Goal: Task Accomplishment & Management: Manage account settings

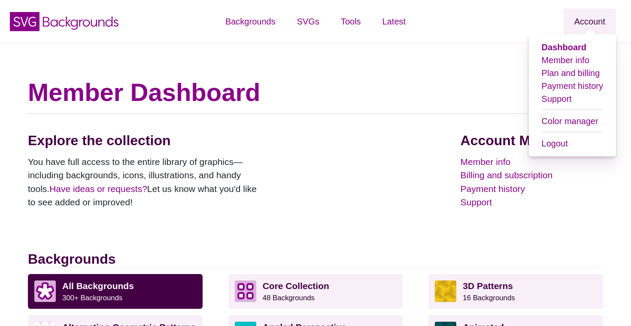
click at [588, 24] on link "Account" at bounding box center [590, 22] width 52 height 26
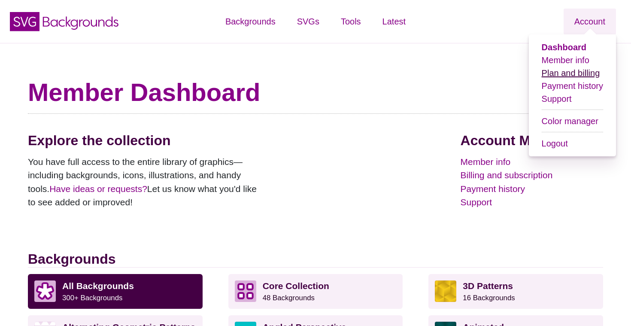
click at [569, 68] on link "Plan and billing" at bounding box center [571, 72] width 58 height 9
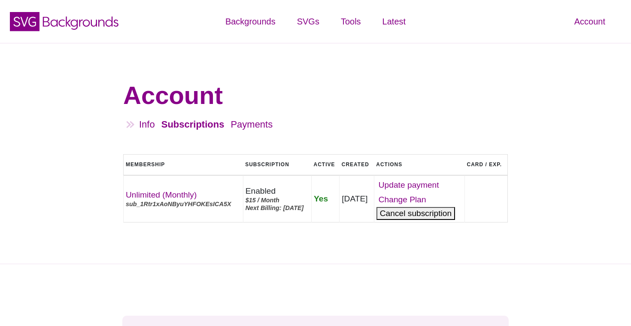
click at [435, 220] on button "Cancel" at bounding box center [416, 213] width 79 height 13
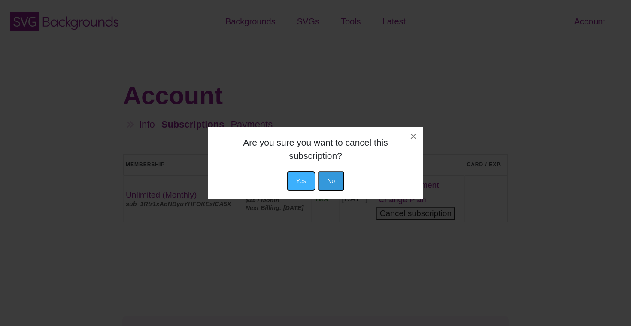
click at [313, 172] on button "Yes" at bounding box center [301, 180] width 29 height 19
click at [301, 179] on button "Yes" at bounding box center [301, 180] width 29 height 19
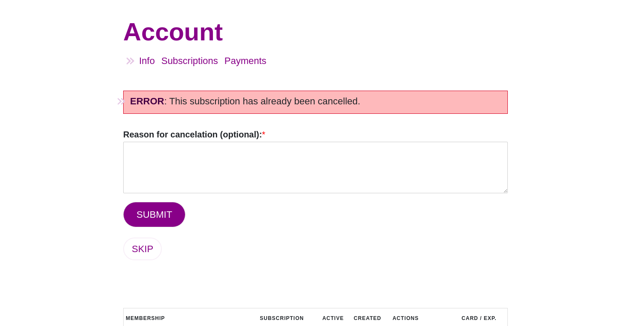
scroll to position [88, 0]
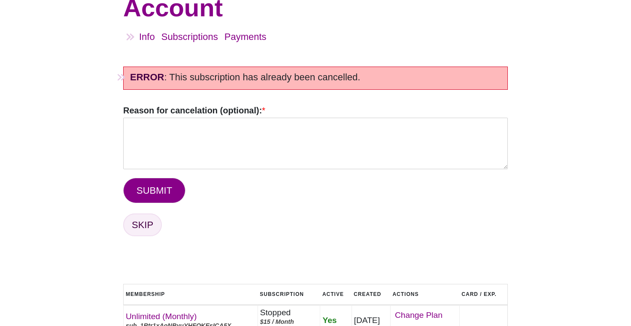
click at [152, 226] on link "SKIP" at bounding box center [142, 224] width 39 height 23
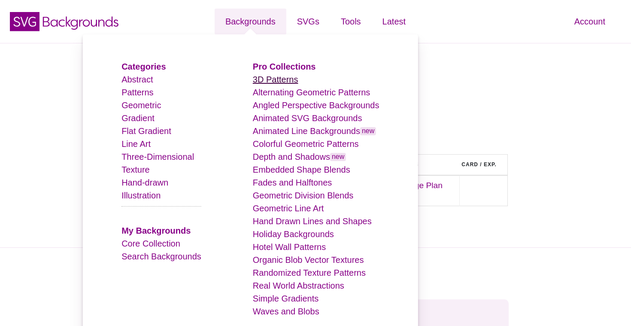
click at [268, 80] on link "3D Patterns" at bounding box center [276, 79] width 46 height 9
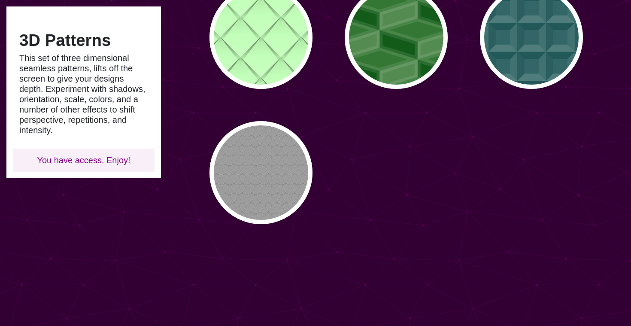
scroll to position [664, 0]
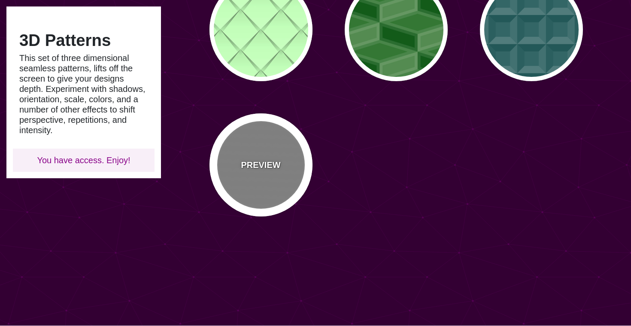
click at [263, 179] on div "PREVIEW" at bounding box center [261, 164] width 103 height 103
type input "#888888"
type input "#999999"
type input "30"
type input "7"
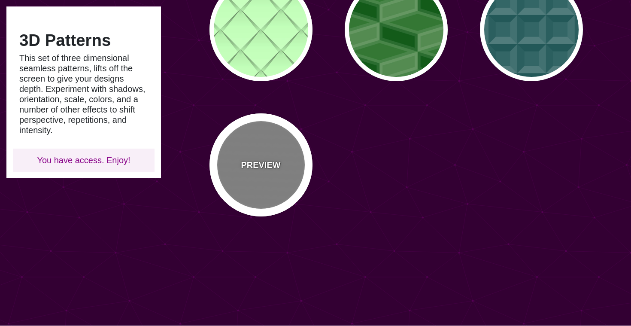
type input "0.5"
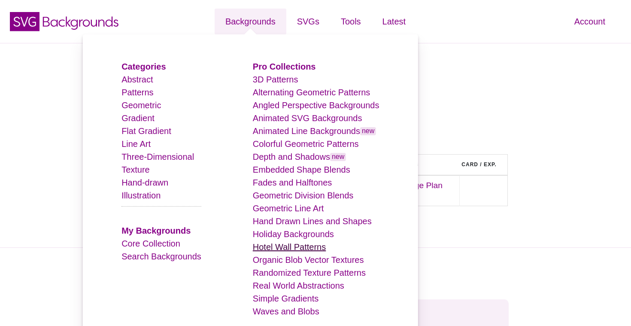
click at [274, 244] on link "Hotel Wall Patterns" at bounding box center [289, 246] width 73 height 9
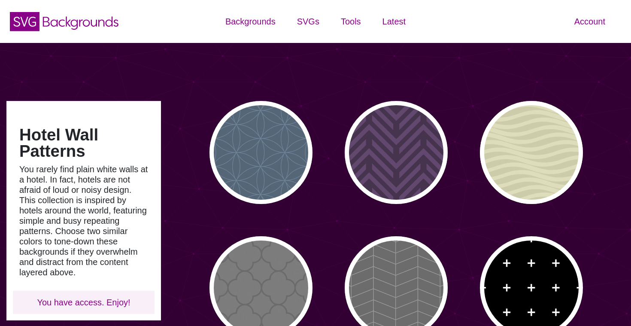
type input "#450057"
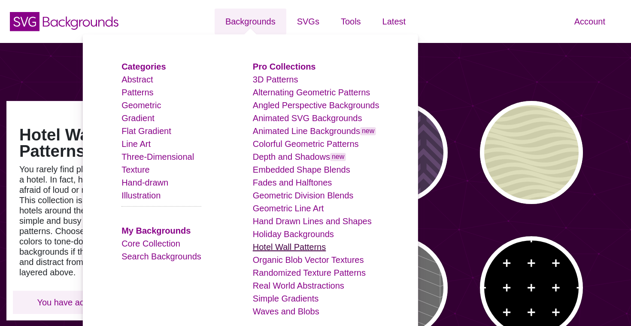
click at [298, 244] on link "Hotel Wall Patterns" at bounding box center [289, 246] width 73 height 9
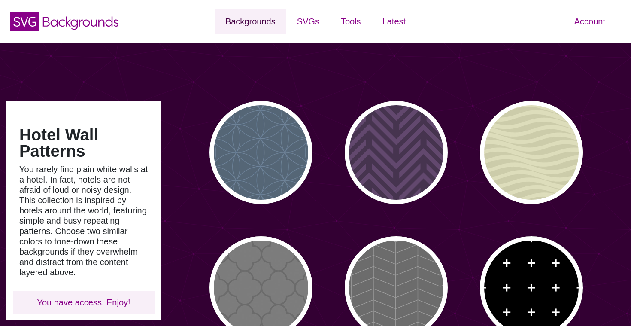
type input "#450057"
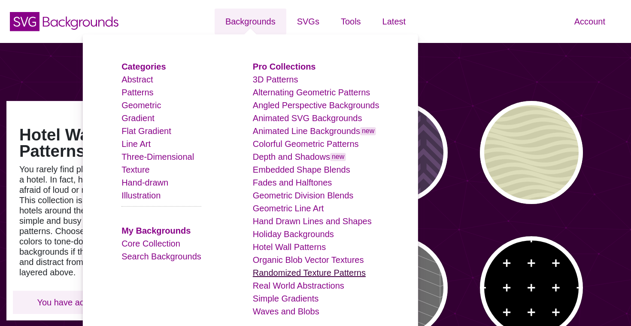
click at [294, 268] on link "Randomized Texture Patterns" at bounding box center [309, 272] width 113 height 9
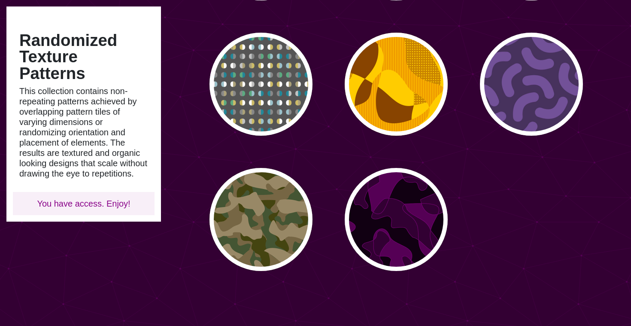
scroll to position [158, 0]
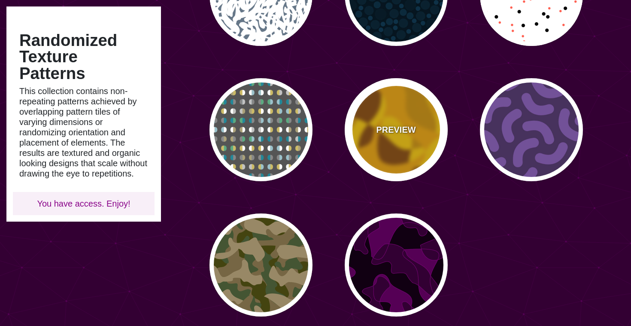
click at [404, 126] on p "PREVIEW" at bounding box center [396, 129] width 40 height 13
type input "#FFCC00"
type input "#884400"
type input "#EE9900"
type input "0"
